Goal: Information Seeking & Learning: Learn about a topic

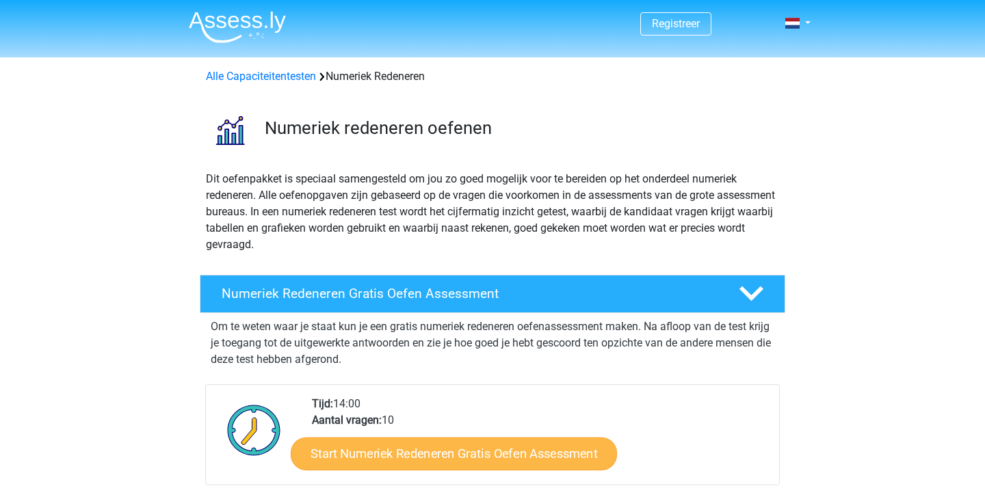
scroll to position [232, 0]
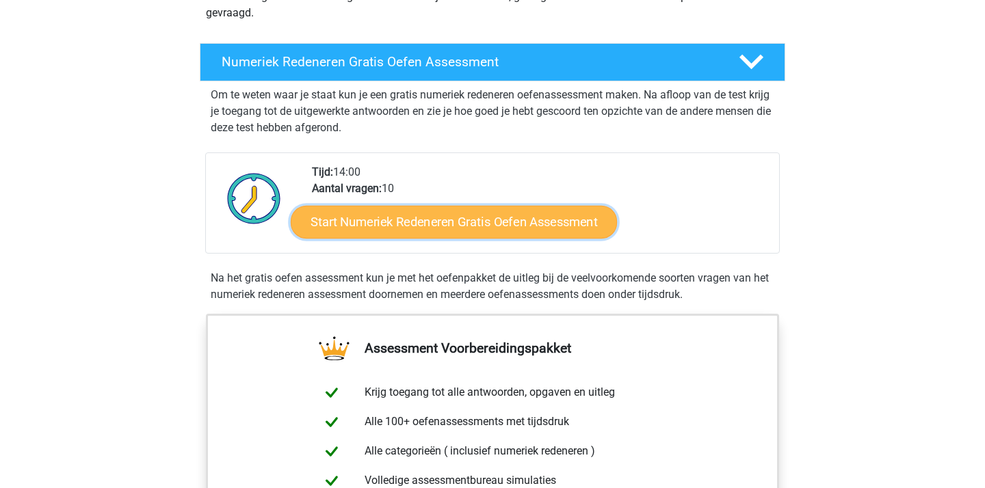
click at [485, 224] on link "Start Numeriek Redeneren Gratis Oefen Assessment" at bounding box center [454, 221] width 326 height 33
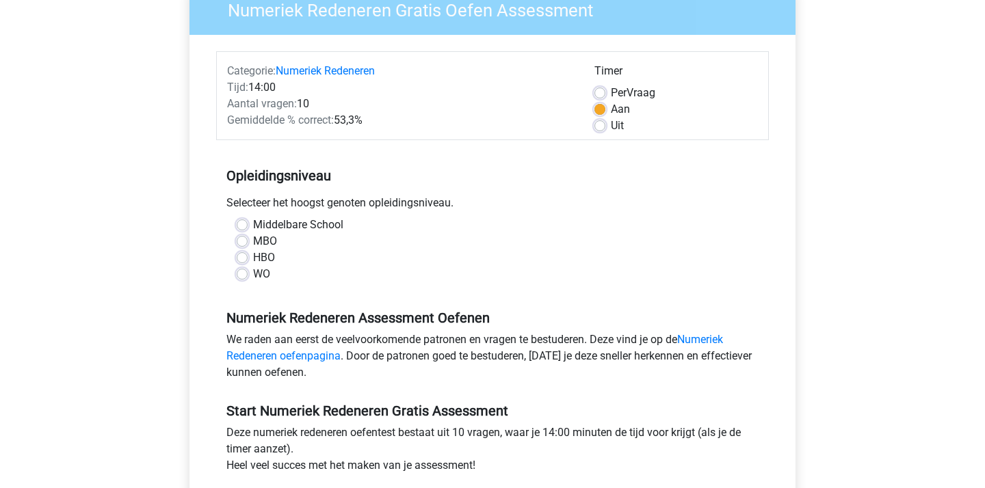
scroll to position [130, 0]
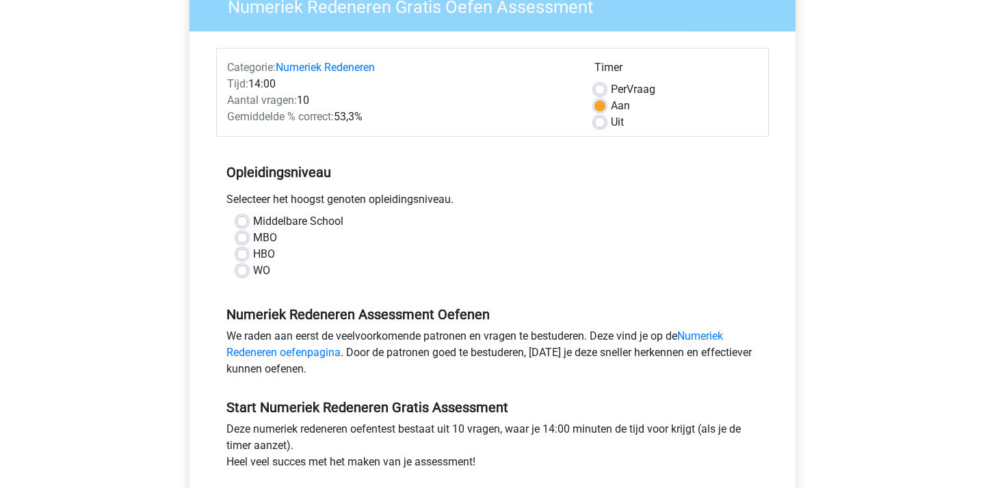
click at [280, 222] on label "Middelbare School" at bounding box center [298, 221] width 90 height 16
click at [248, 222] on input "Middelbare School" at bounding box center [242, 220] width 11 height 14
radio input "true"
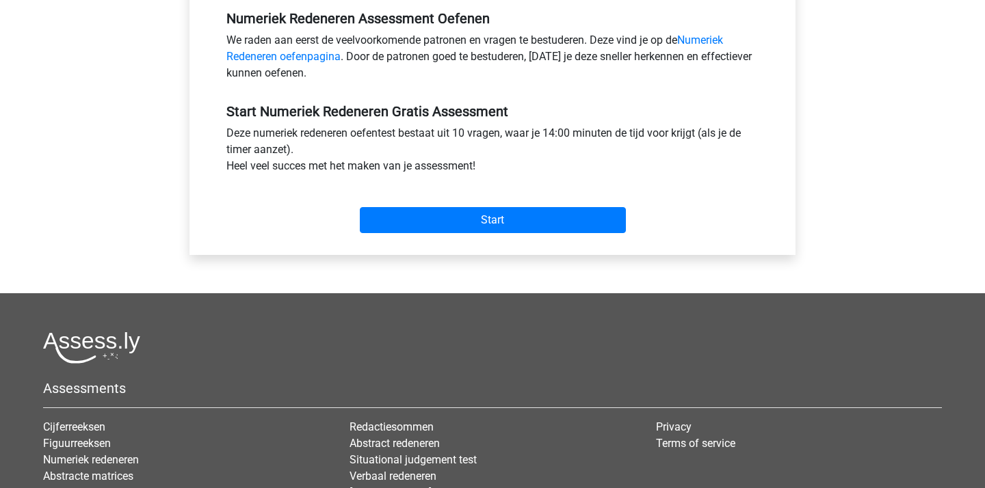
scroll to position [522, 0]
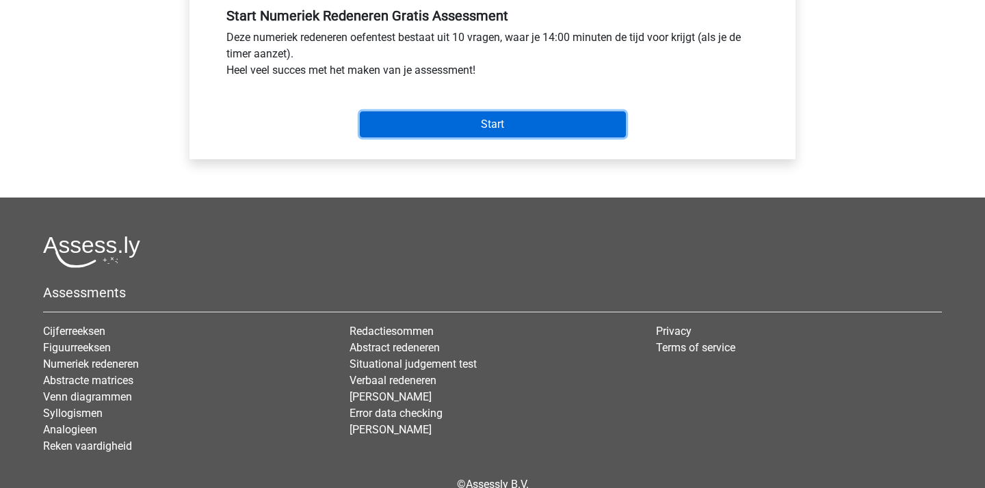
click at [451, 126] on input "Start" at bounding box center [493, 124] width 266 height 26
